Goal: Task Accomplishment & Management: Manage account settings

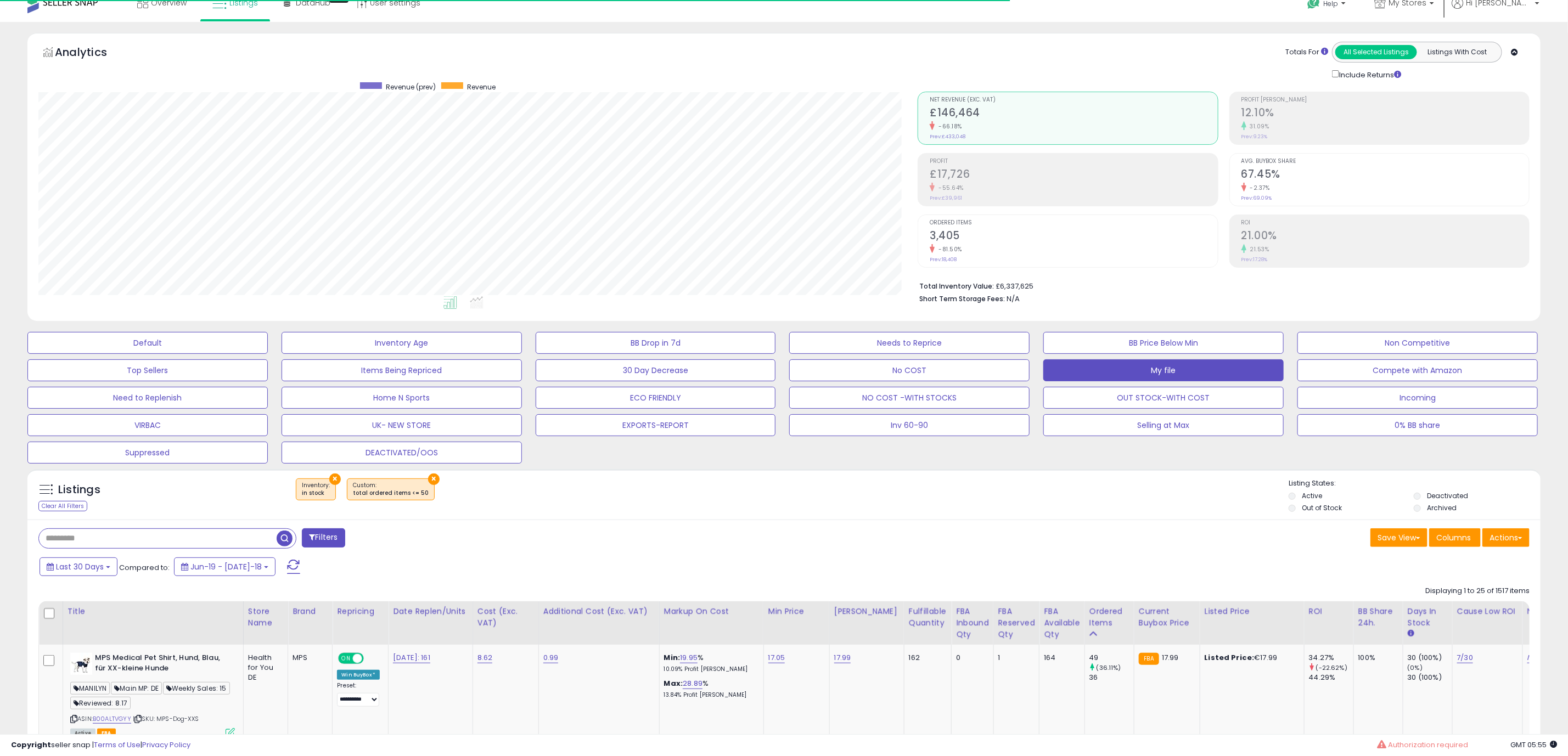
scroll to position [226, 879]
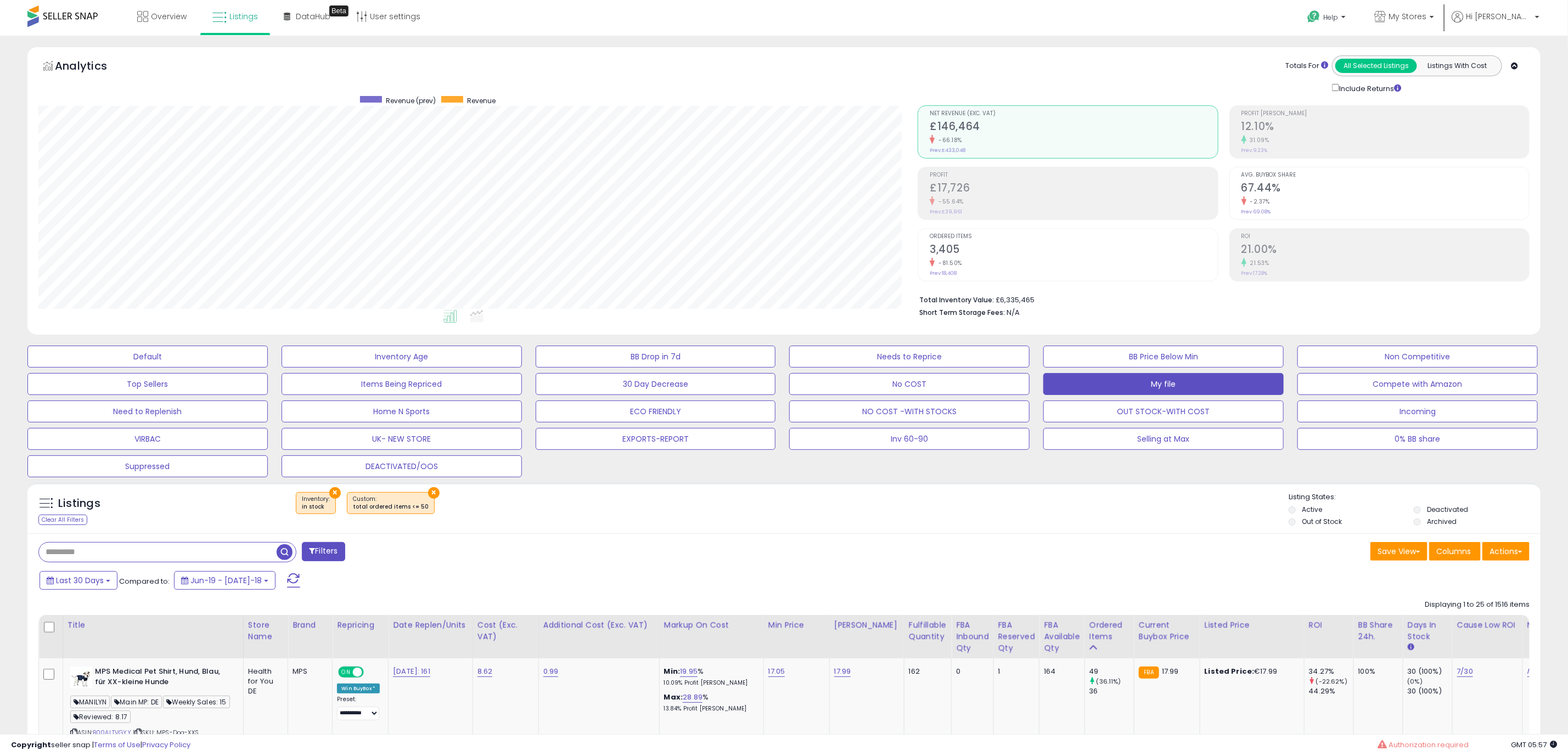
scroll to position [226, 879]
